Goal: Task Accomplishment & Management: Complete application form

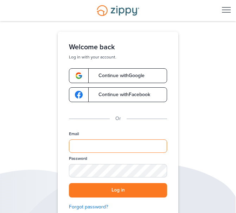
click at [87, 144] on input "Email" at bounding box center [118, 145] width 98 height 13
type input "**********"
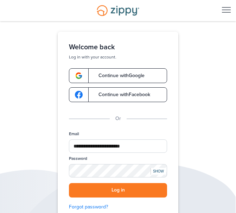
click at [160, 170] on div "SHOW" at bounding box center [158, 171] width 15 height 7
click at [115, 192] on button "Log in" at bounding box center [118, 190] width 98 height 14
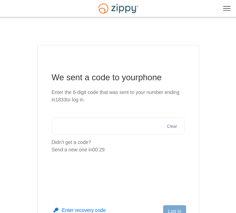
click at [67, 127] on input "text" at bounding box center [118, 126] width 133 height 17
type input "******"
click at [173, 209] on button "Log in" at bounding box center [174, 211] width 23 height 12
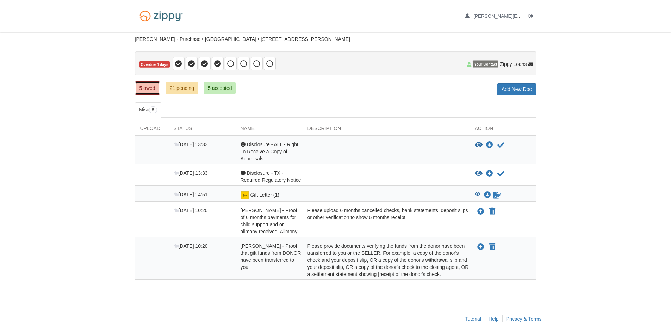
click at [148, 87] on link "5 owed" at bounding box center [147, 87] width 25 height 13
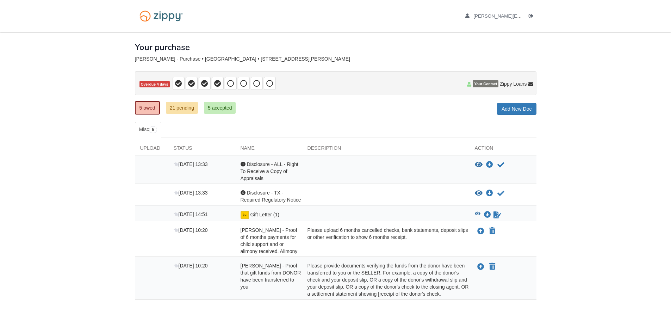
click at [333, 276] on div "Please provide documents verifying the funds from the donor have been transferr…" at bounding box center [385, 279] width 167 height 35
click at [185, 107] on link "21 pending" at bounding box center [182, 108] width 32 height 12
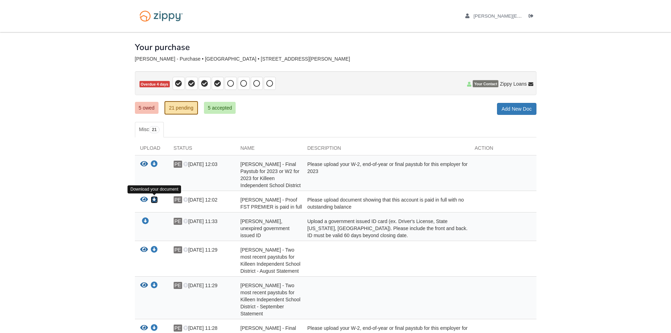
click at [152, 200] on icon "Download Pamela Evans - Proof FST PREMIER is paid in full" at bounding box center [154, 199] width 7 height 7
click at [508, 109] on link "Add New Doc" at bounding box center [516, 109] width 39 height 12
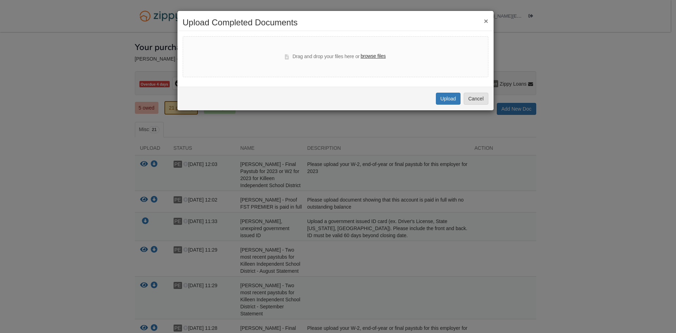
click at [380, 55] on label "browse files" at bounding box center [373, 56] width 25 height 8
click at [0, 0] on input "browse files" at bounding box center [0, 0] width 0 height 0
select select "****"
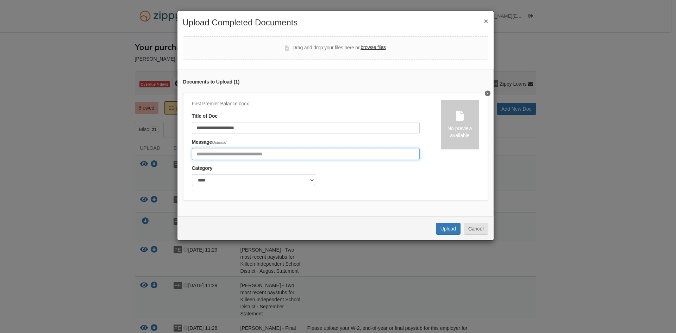
click at [224, 157] on input "Include any comments on this document" at bounding box center [306, 154] width 228 height 12
type input "**********"
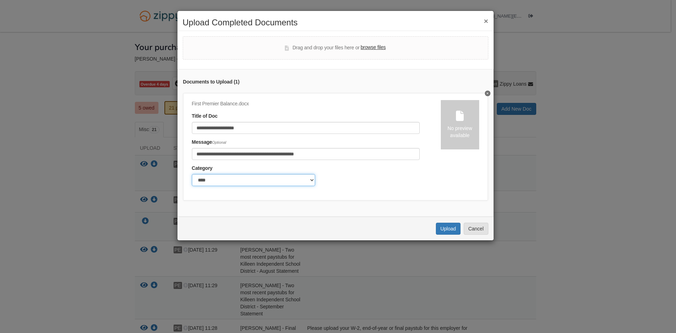
click at [221, 183] on select "******* ****" at bounding box center [253, 180] width 123 height 12
click at [270, 124] on input "**********" at bounding box center [306, 128] width 228 height 12
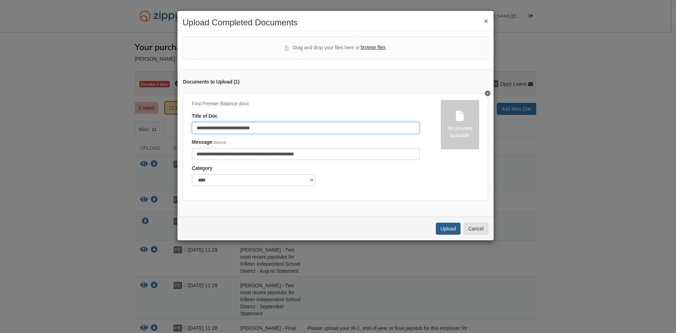
type input "**********"
click at [446, 231] on button "Upload" at bounding box center [448, 229] width 25 height 12
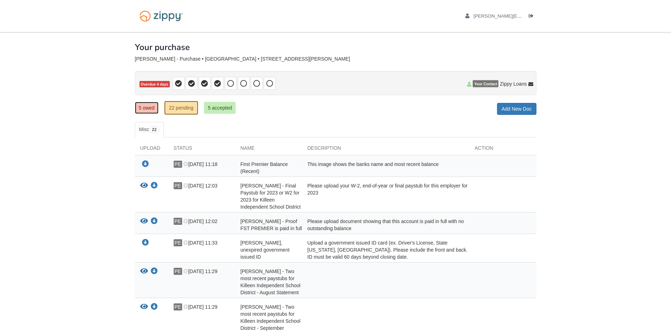
click at [149, 110] on link "5 owed" at bounding box center [147, 108] width 24 height 12
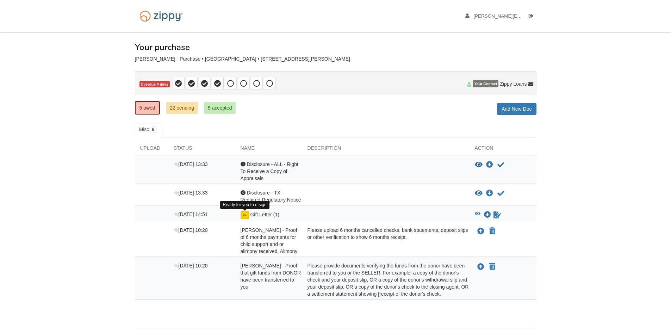
click at [243, 217] on img at bounding box center [244, 215] width 8 height 8
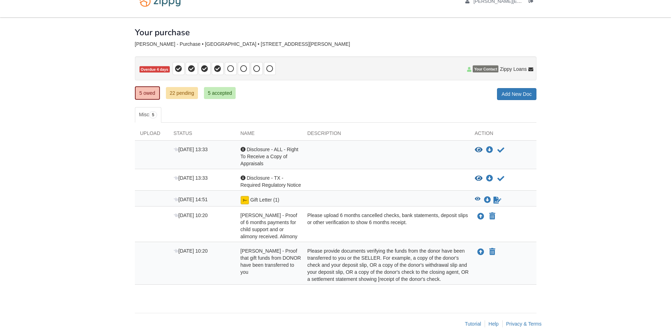
scroll to position [23, 0]
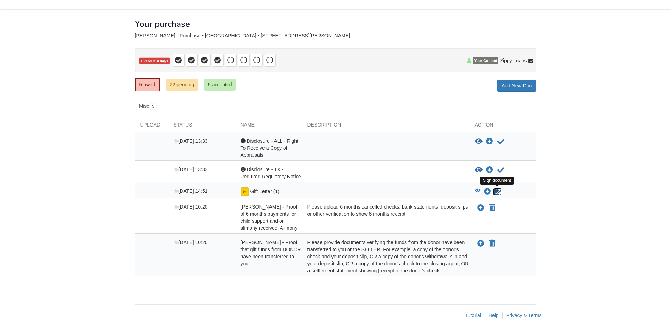
click at [495, 191] on icon "Sign Form" at bounding box center [497, 191] width 8 height 7
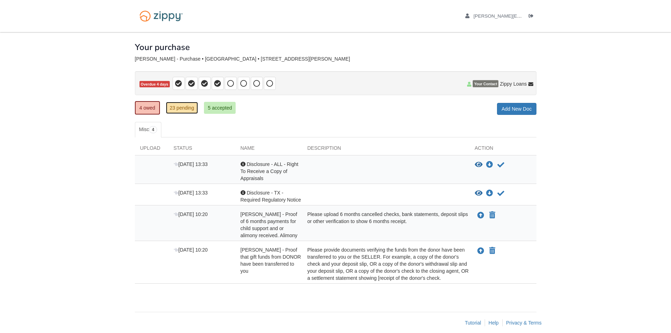
click at [181, 108] on link "23 pending" at bounding box center [182, 108] width 32 height 12
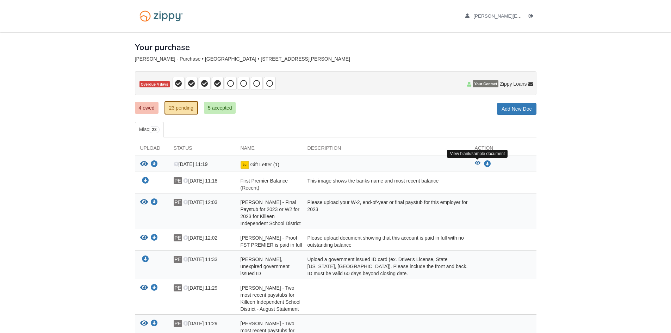
click at [477, 162] on icon "View Gift Letter (1)" at bounding box center [478, 163] width 6 height 5
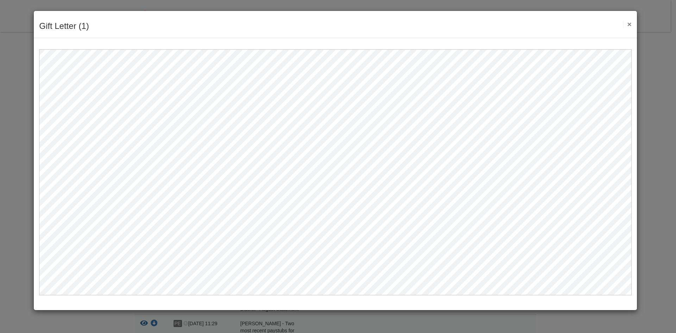
click at [630, 23] on button "×" at bounding box center [627, 23] width 8 height 7
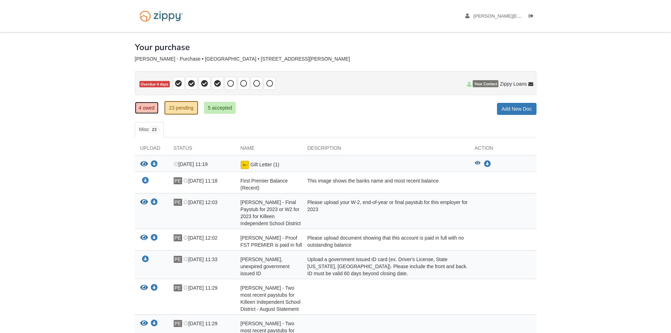
click at [149, 103] on link "4 owed" at bounding box center [147, 108] width 24 height 12
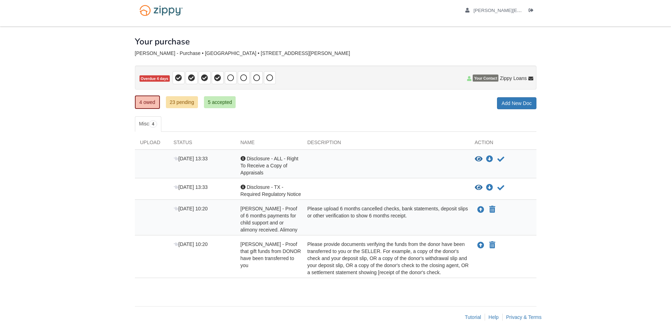
scroll to position [7, 0]
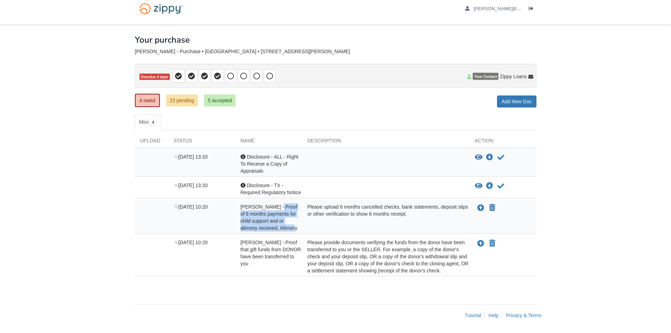
drag, startPoint x: 291, startPoint y: 225, endPoint x: 277, endPoint y: 205, distance: 25.0
click at [277, 205] on div "[PERSON_NAME] - Proof of 6 months payments for child support and or alimony rec…" at bounding box center [268, 217] width 67 height 28
copy span "Proof of 6 months payments for child support and or alimony received. Alimony"
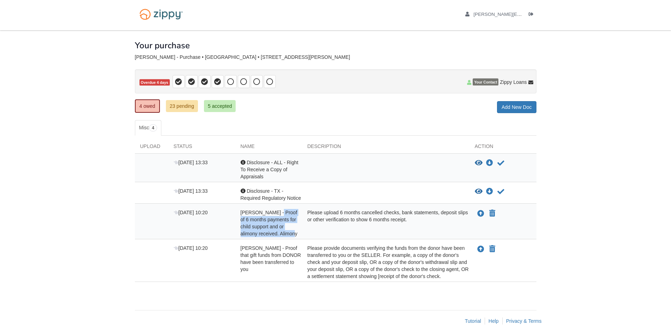
scroll to position [0, 0]
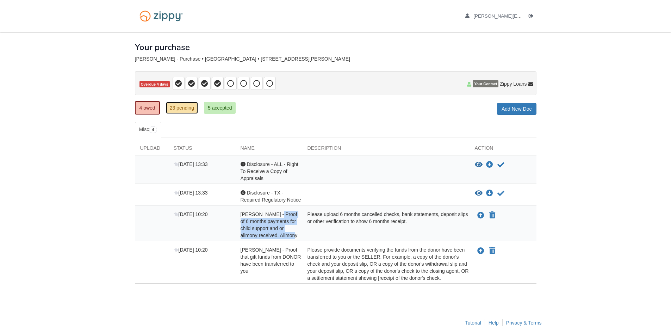
click at [179, 107] on link "23 pending" at bounding box center [182, 108] width 32 height 12
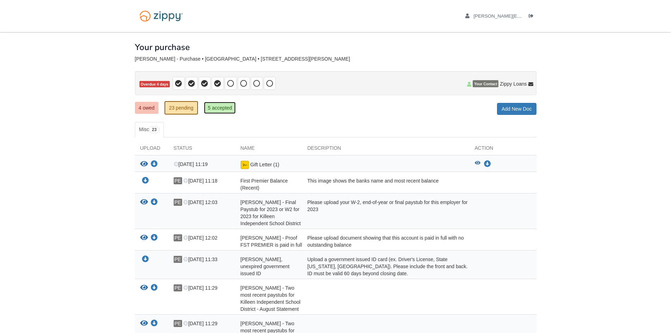
click at [228, 109] on link "5 accepted" at bounding box center [220, 108] width 32 height 12
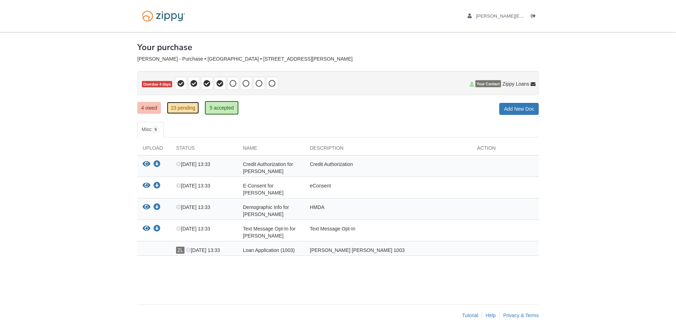
click at [179, 110] on link "23 pending" at bounding box center [183, 108] width 32 height 12
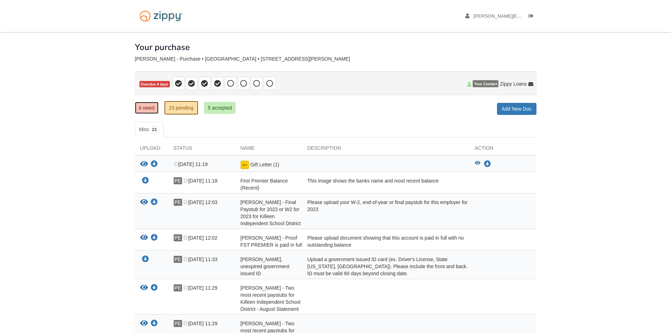
click at [145, 105] on link "4 owed" at bounding box center [147, 108] width 24 height 12
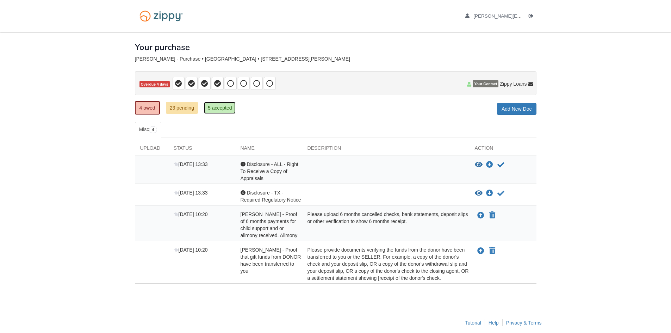
click at [220, 107] on link "5 accepted" at bounding box center [220, 108] width 32 height 12
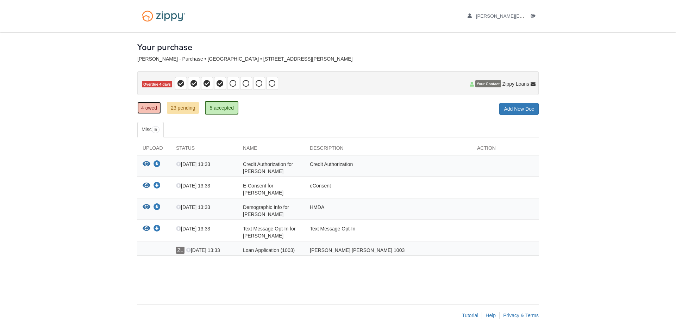
click at [158, 107] on link "4 owed" at bounding box center [149, 108] width 24 height 12
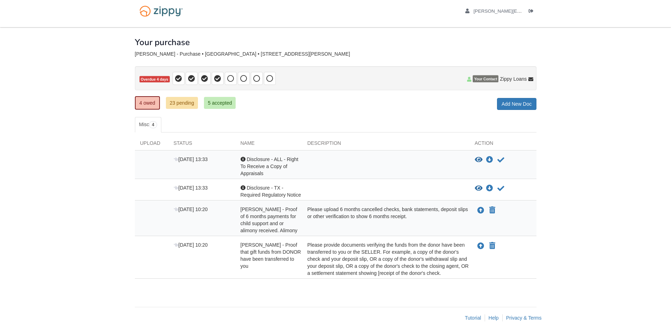
scroll to position [7, 0]
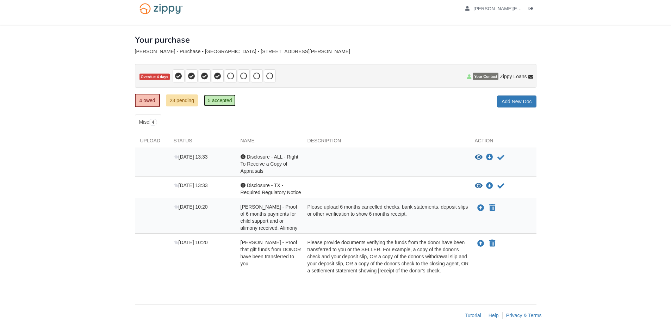
click at [223, 101] on link "5 accepted" at bounding box center [220, 100] width 32 height 12
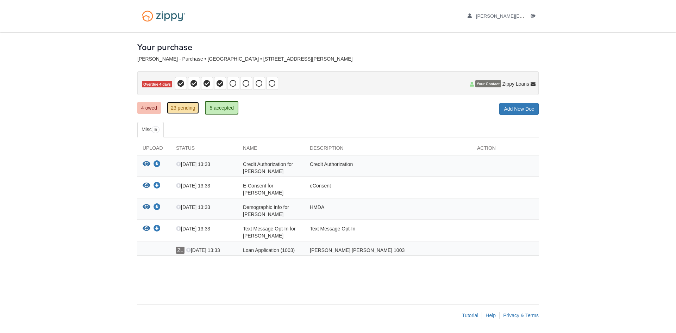
click at [180, 108] on link "23 pending" at bounding box center [183, 108] width 32 height 12
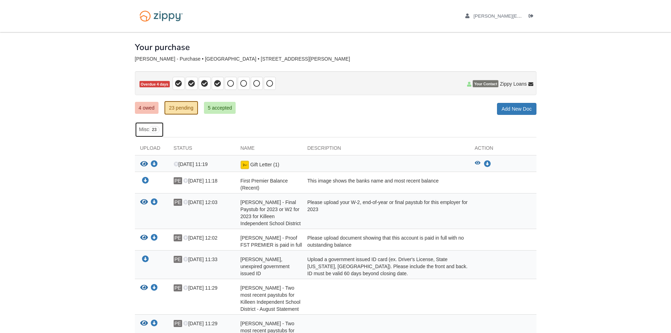
click at [147, 133] on link "Misc 23" at bounding box center [149, 129] width 29 height 15
click at [221, 107] on link "5 accepted" at bounding box center [220, 108] width 32 height 12
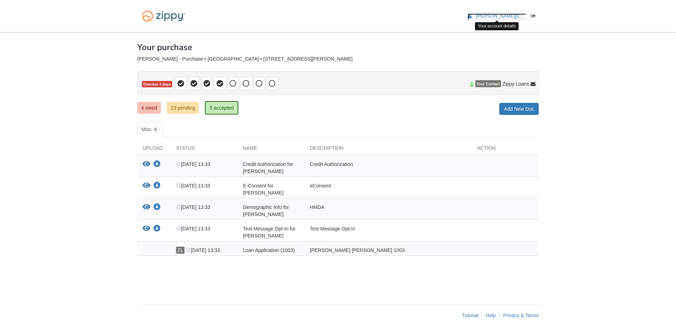
click at [500, 17] on span "[PERSON_NAME][EMAIL_ADDRESS][DOMAIN_NAME]" at bounding box center [536, 15] width 120 height 5
